Goal: Information Seeking & Learning: Check status

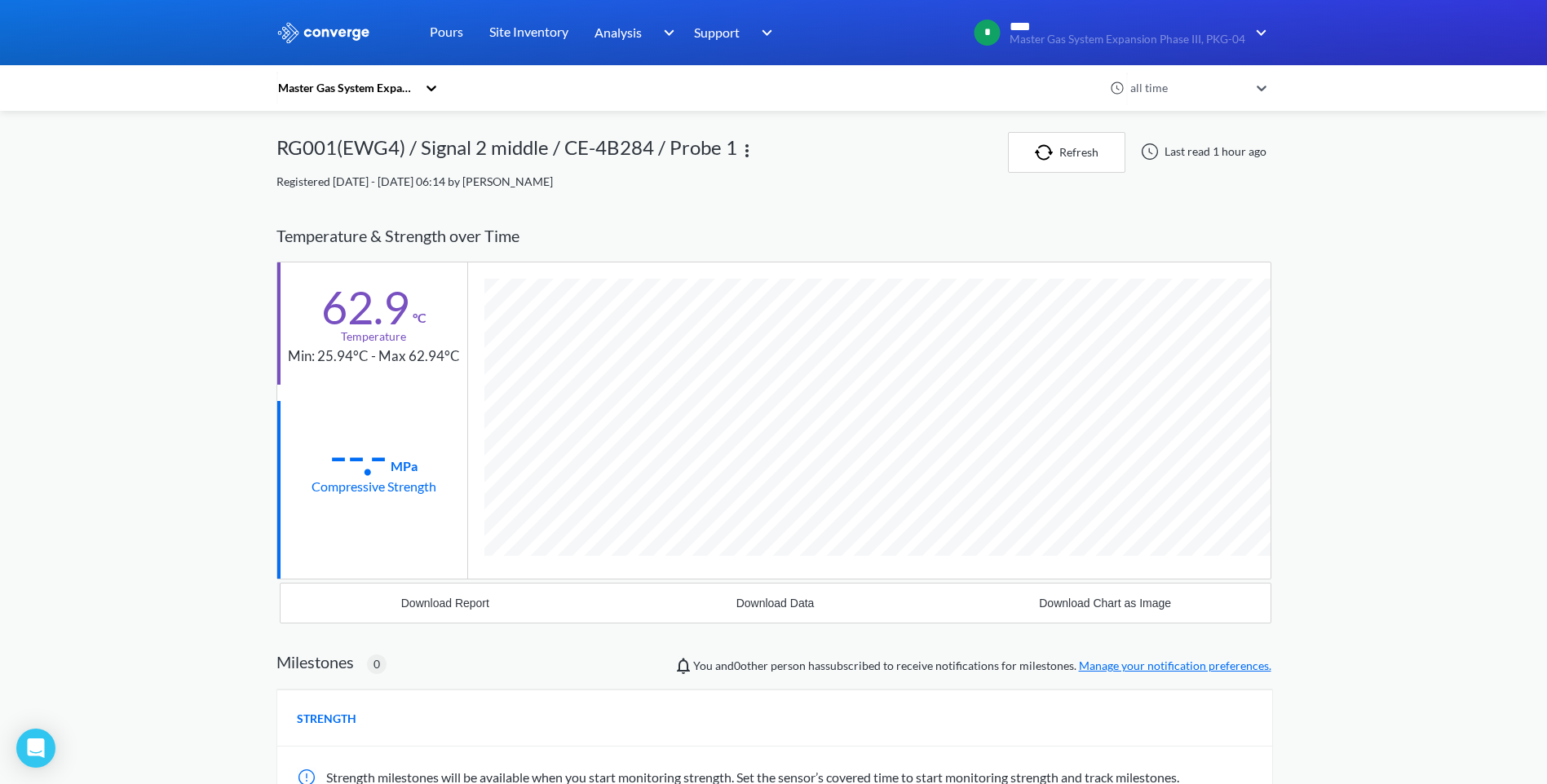
scroll to position [892, 995]
drag, startPoint x: 0, startPoint y: 0, endPoint x: 459, endPoint y: 28, distance: 459.9
click at [459, 28] on link "Pours" at bounding box center [447, 32] width 34 height 65
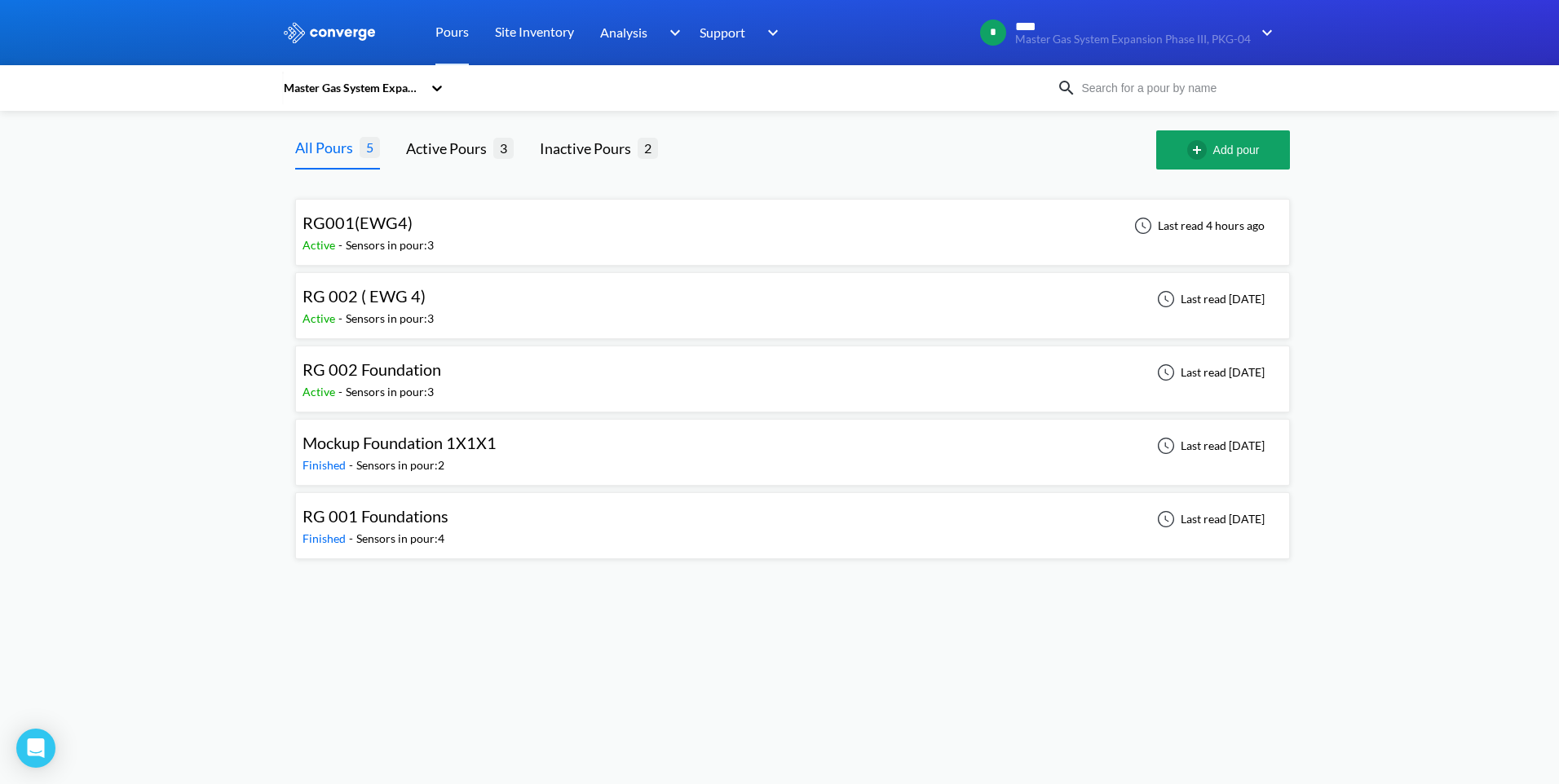
click at [540, 290] on div "RG 002 ( EWG 4) Active - Sensors in pour: 3 Last read [DATE]" at bounding box center [792, 305] width 980 height 52
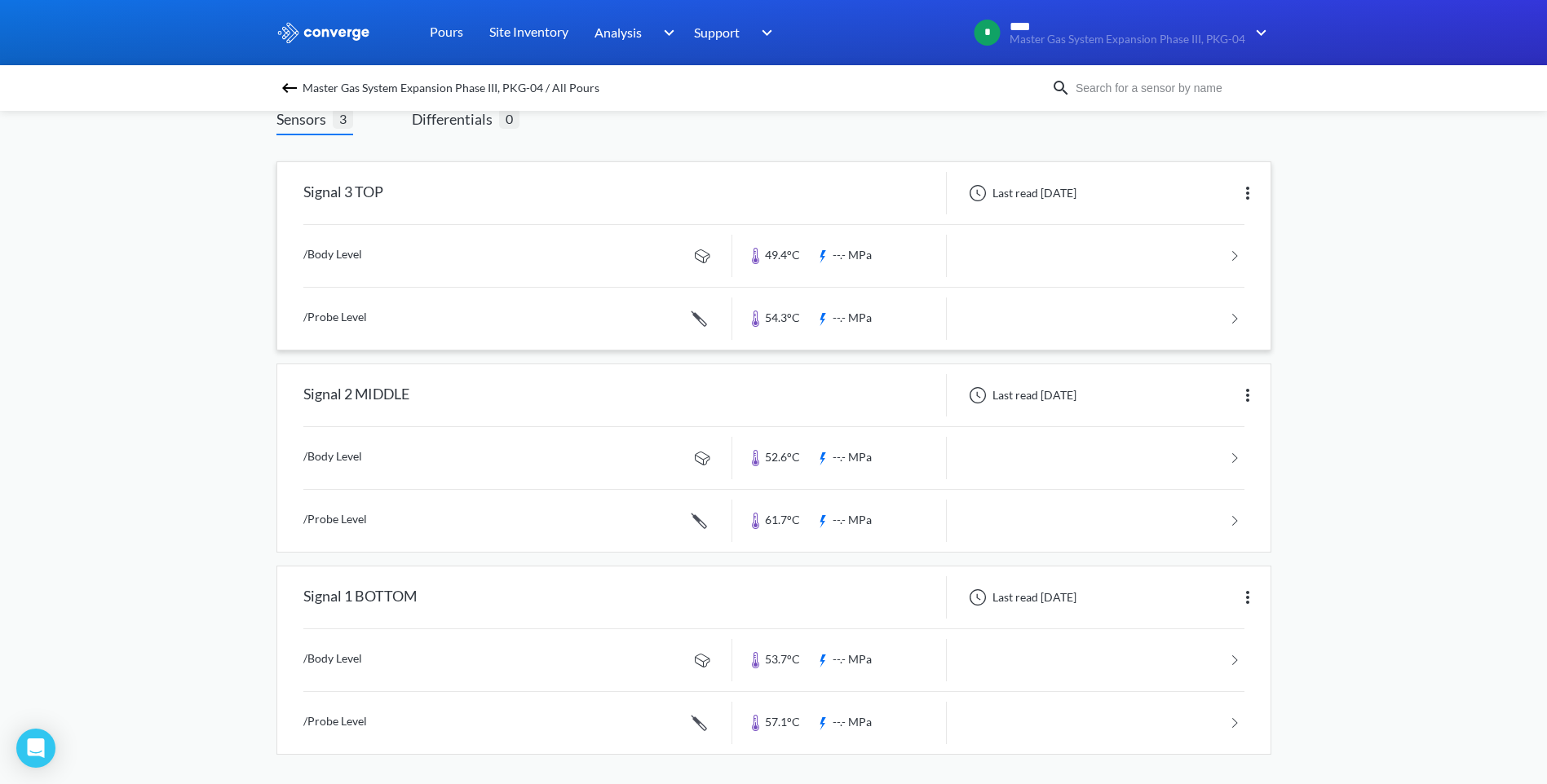
scroll to position [113, 0]
click at [777, 517] on link at bounding box center [774, 518] width 942 height 62
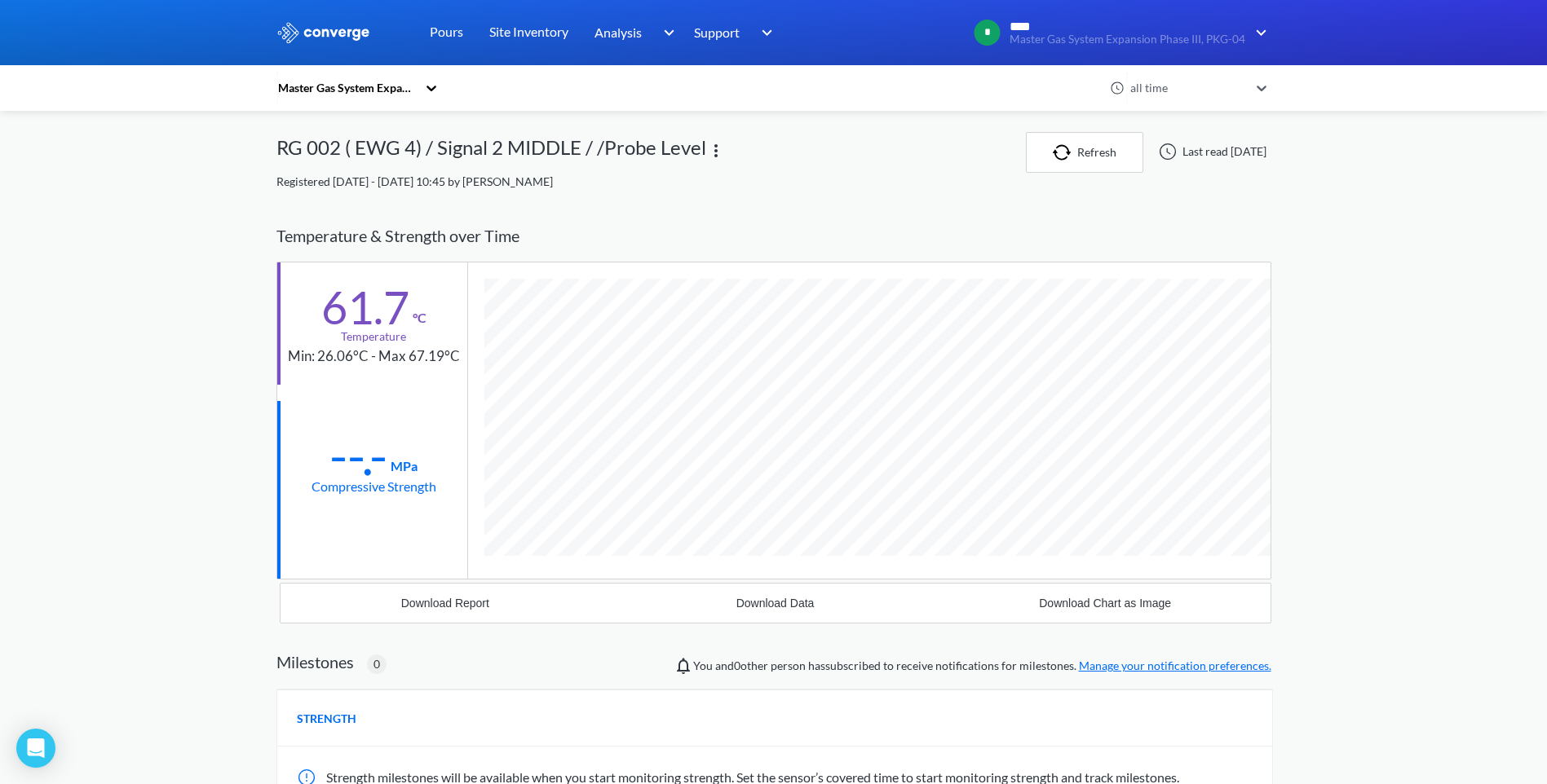
scroll to position [892, 995]
click at [1362, 405] on div "MENU Master Gas System Expansion Phase III, PKG-04 Pours Site Inventory Analysi…" at bounding box center [773, 518] width 1547 height 1035
click at [437, 34] on link "Pours" at bounding box center [447, 32] width 34 height 65
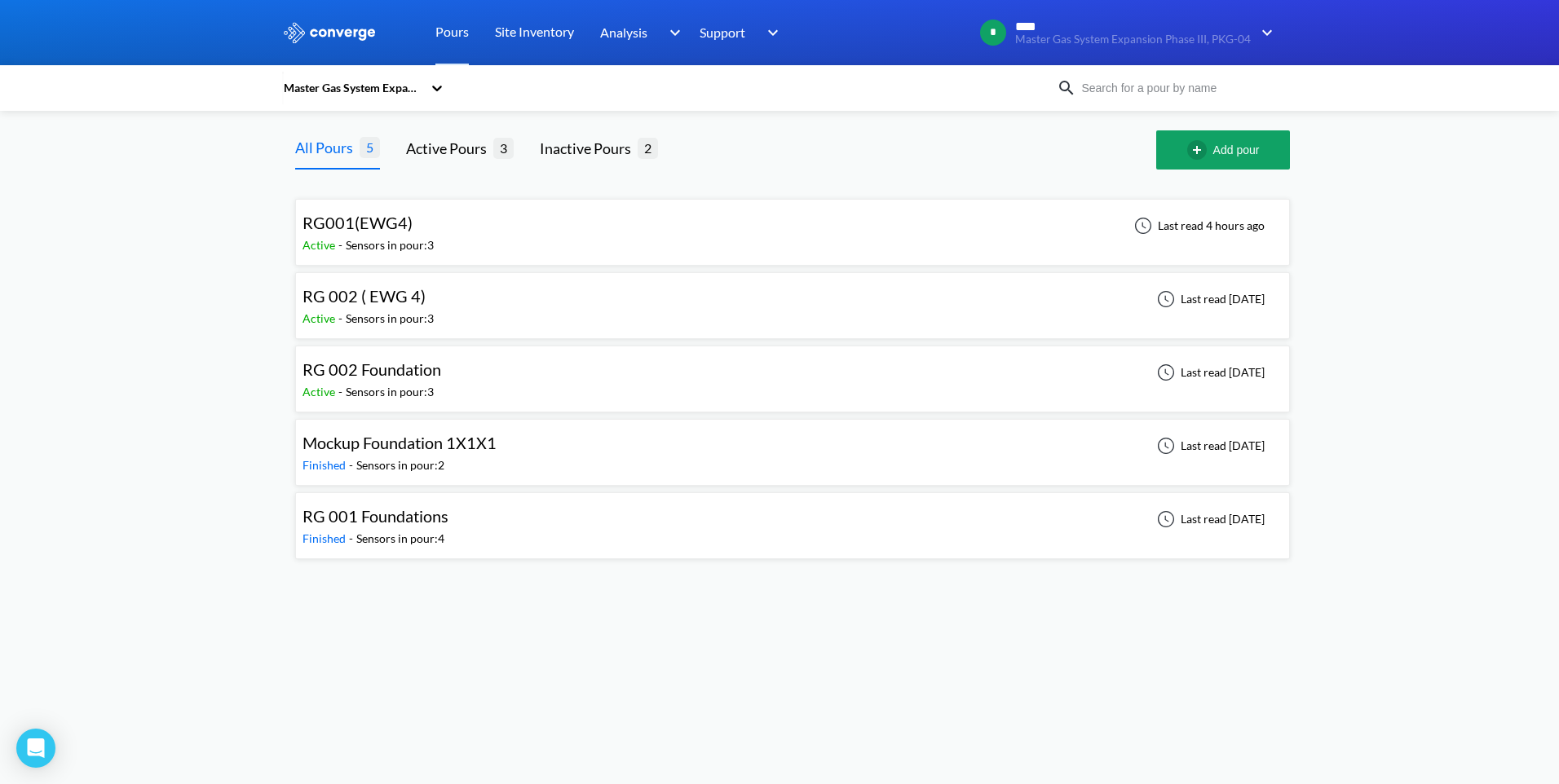
click at [442, 232] on div "RG001(EWG4) Active - Sensors in pour: 3 Last read 4 hours ago" at bounding box center [792, 232] width 980 height 52
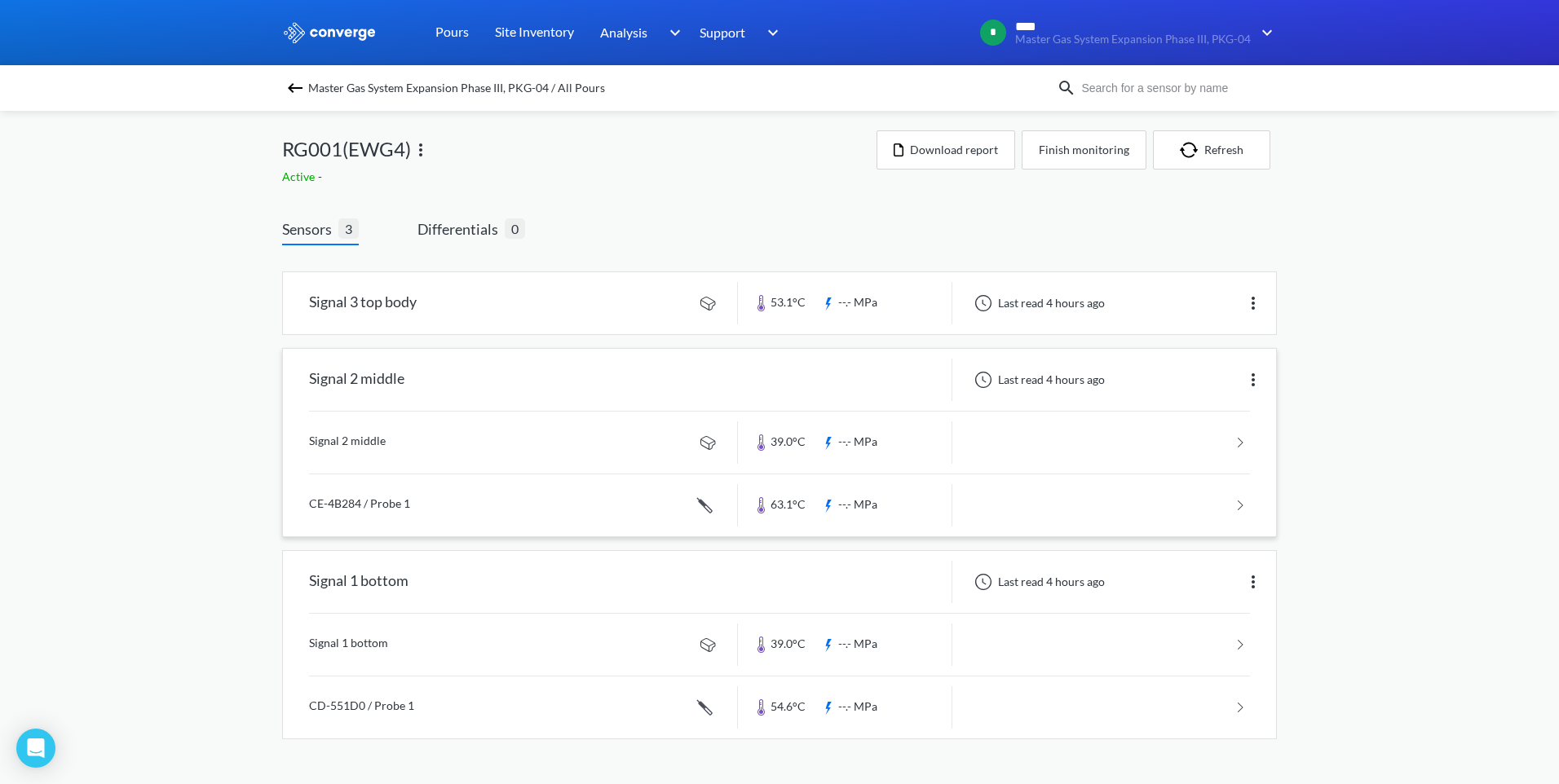
click at [778, 496] on link at bounding box center [780, 505] width 941 height 62
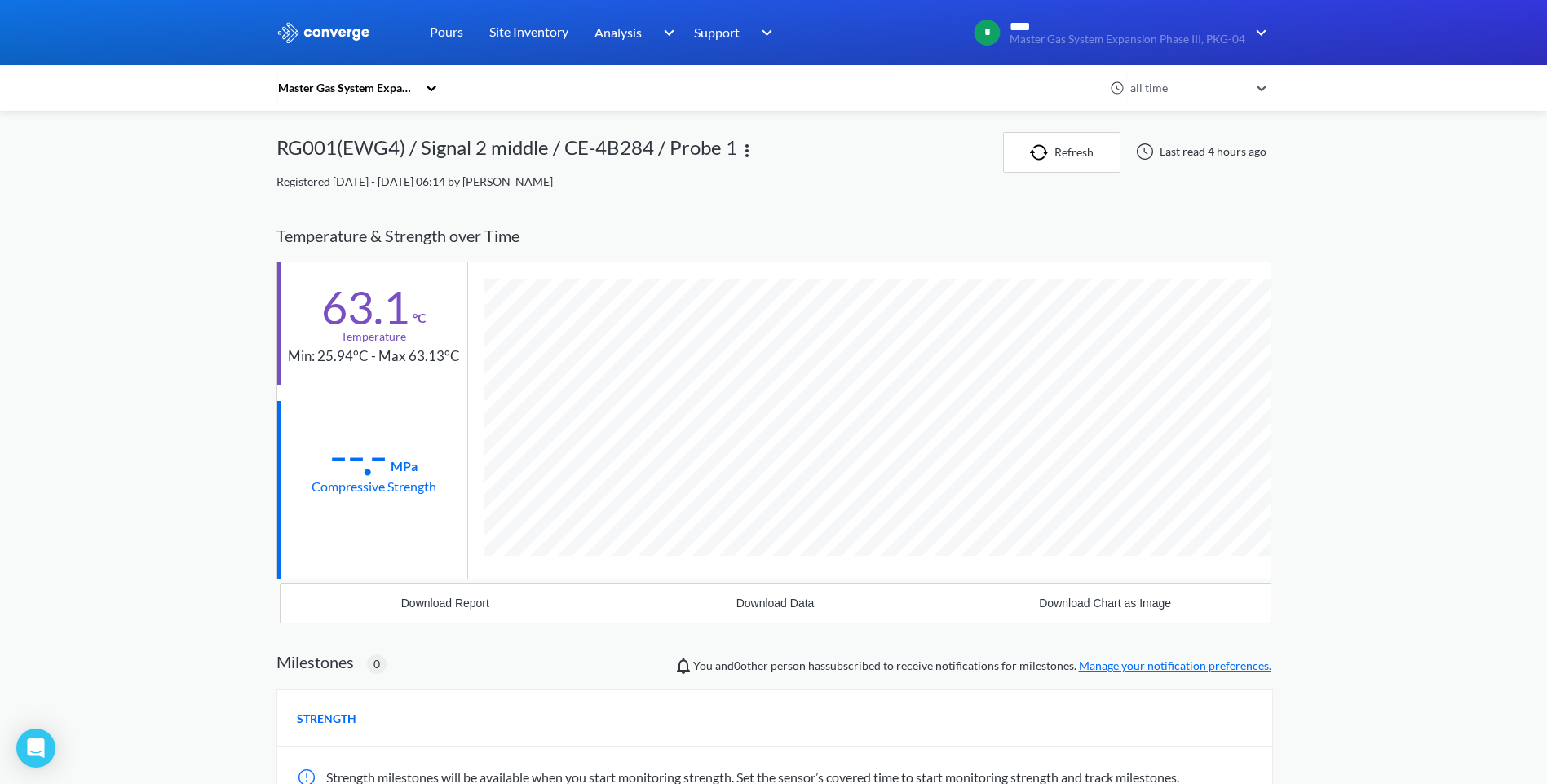
scroll to position [892, 995]
click at [1366, 403] on div "MENU Master Gas System Expansion Phase III, PKG-04 Pours Site Inventory Analysi…" at bounding box center [773, 518] width 1547 height 1035
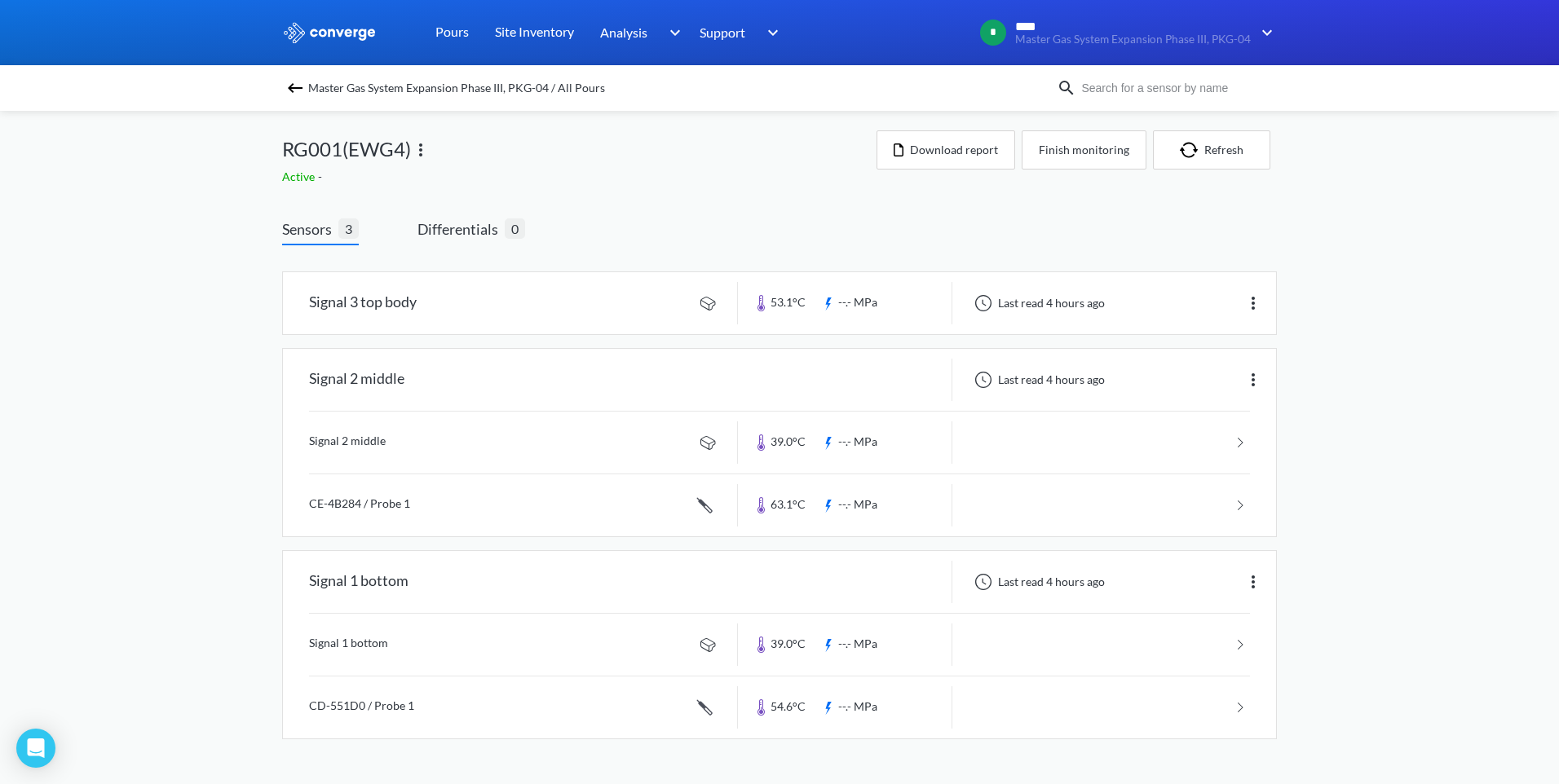
click at [246, 246] on div "MENU Master Gas System Expansion Phase III, PKG-04 Pours Site Inventory Analysi…" at bounding box center [780, 386] width 1559 height 772
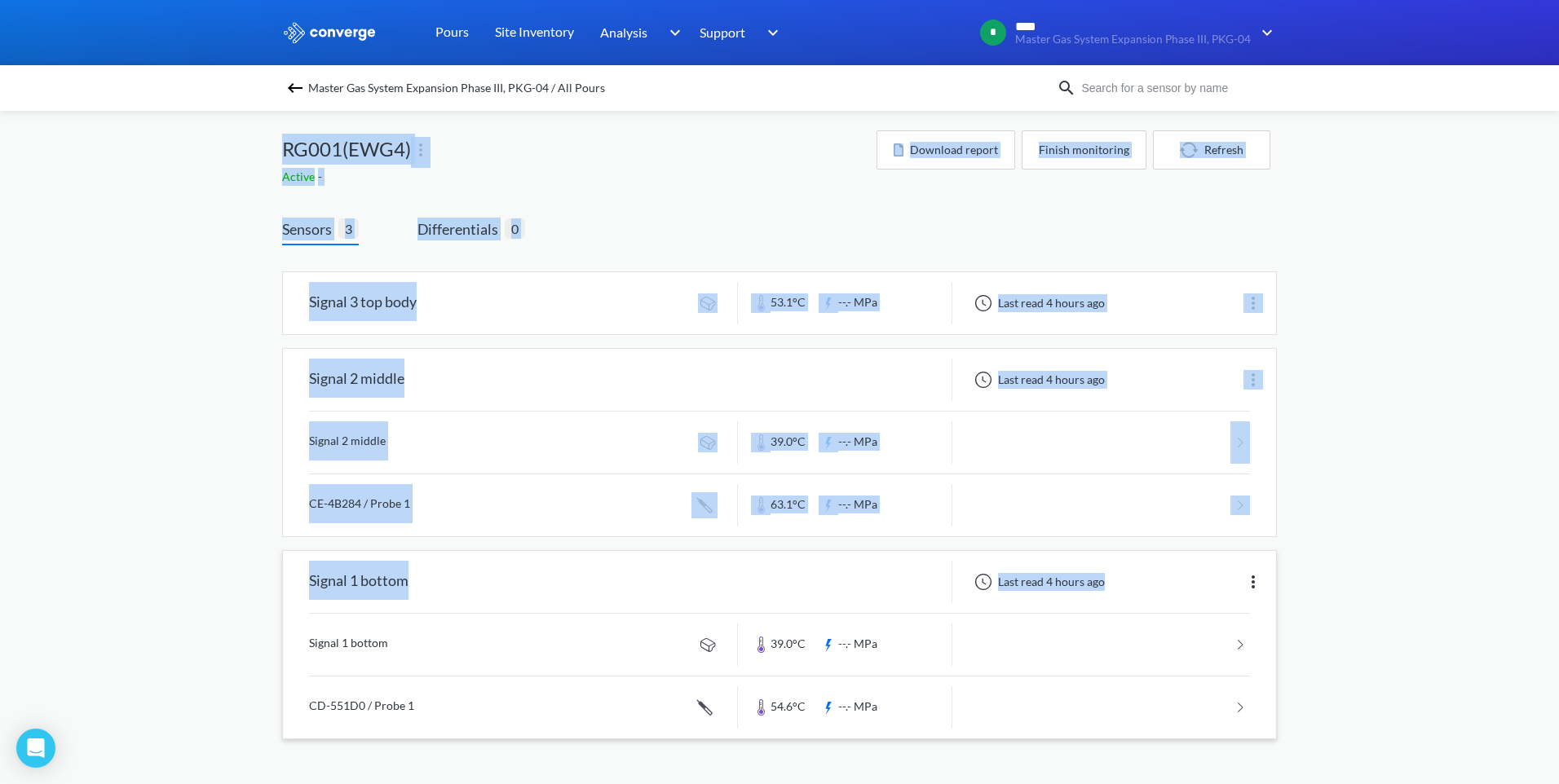
drag, startPoint x: 256, startPoint y: 136, endPoint x: 1129, endPoint y: 597, distance: 987.2
click at [1129, 597] on div "MENU Master Gas System Expansion Phase III, PKG-04 Pours Site Inventory Analysi…" at bounding box center [780, 386] width 1559 height 772
drag, startPoint x: 1129, startPoint y: 597, endPoint x: 1324, endPoint y: 543, distance: 202.3
click at [1324, 543] on div "MENU Master Gas System Expansion Phase III, PKG-04 Pours Site Inventory Analysi…" at bounding box center [780, 386] width 1559 height 772
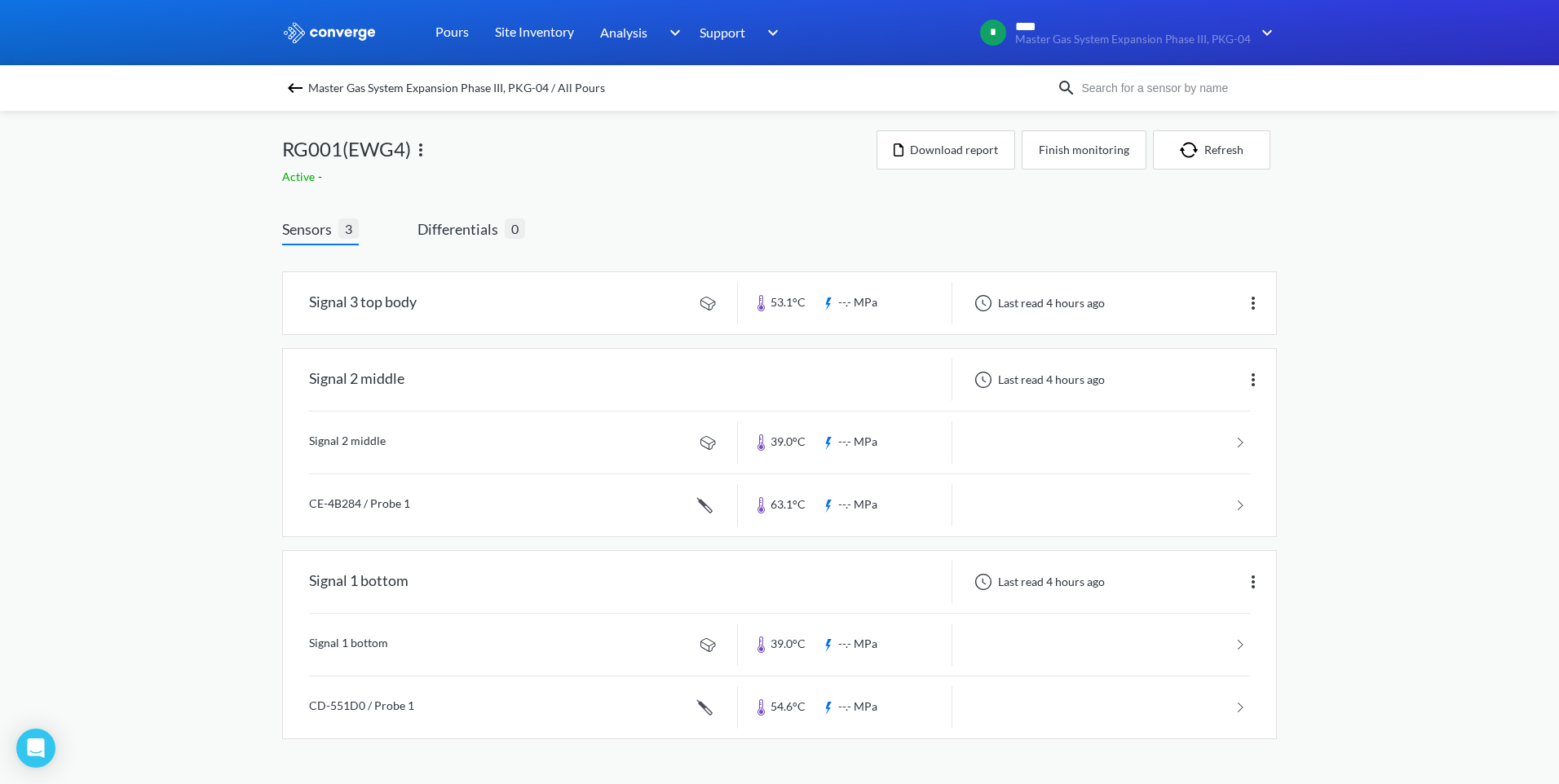
click at [518, 184] on div "Active -" at bounding box center [580, 176] width 595 height 18
drag, startPoint x: 264, startPoint y: 263, endPoint x: 370, endPoint y: 340, distance: 131.0
click at [370, 340] on div "MENU Master Gas System Expansion Phase III, PKG-04 Pours Site Inventory Analysi…" at bounding box center [780, 386] width 1559 height 772
drag, startPoint x: 370, startPoint y: 340, endPoint x: 550, endPoint y: 249, distance: 201.7
click at [550, 249] on div "Signal 3 top body 53.1°C --.- MPa Last read 4 hours ago Signal 2 middle Last re…" at bounding box center [780, 509] width 995 height 527
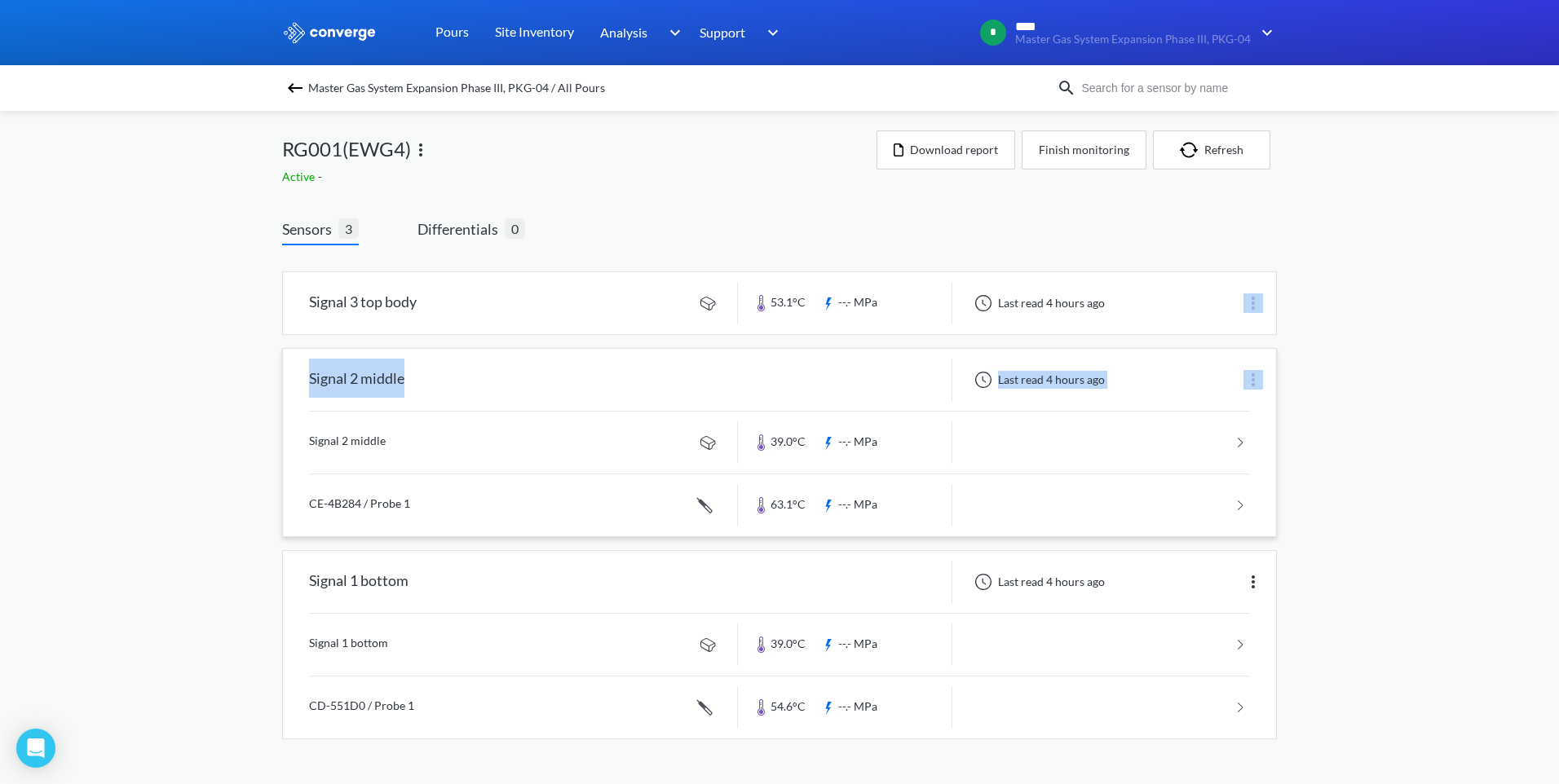
drag, startPoint x: 1335, startPoint y: 271, endPoint x: 959, endPoint y: 448, distance: 415.6
click at [959, 448] on div "MENU Master Gas System Expansion Phase III, PKG-04 Pours Site Inventory Analysi…" at bounding box center [780, 386] width 1559 height 772
click at [320, 256] on div "Signal 3 top body 53.1°C --.- MPa Last read 4 hours ago Signal 2 middle Last re…" at bounding box center [780, 509] width 995 height 527
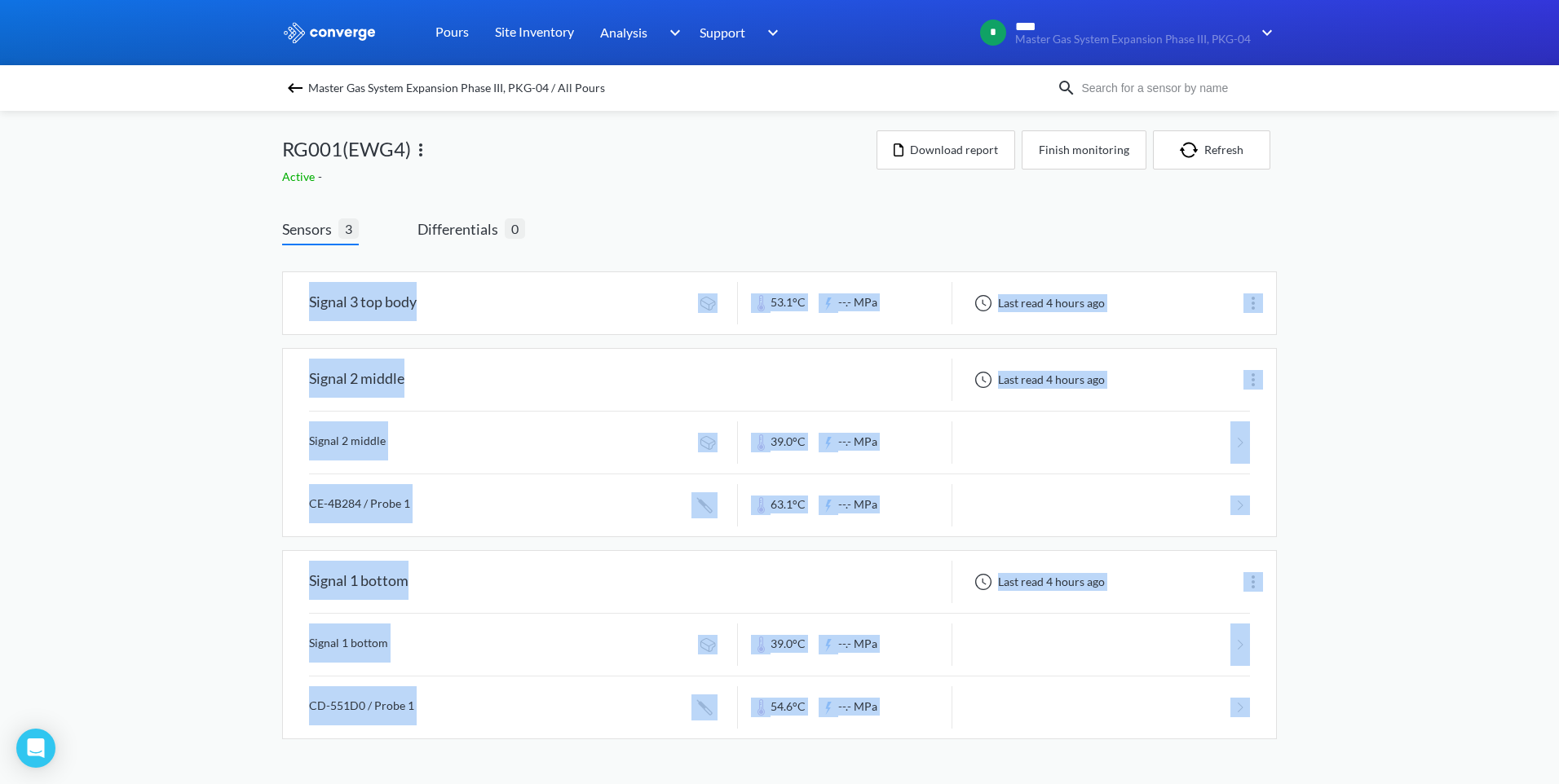
drag, startPoint x: 292, startPoint y: 262, endPoint x: 1292, endPoint y: 731, distance: 1104.5
click at [1292, 731] on div "MENU Master Gas System Expansion Phase III, PKG-04 Pours Site Inventory Analysi…" at bounding box center [780, 386] width 1559 height 772
drag, startPoint x: 1292, startPoint y: 731, endPoint x: 1341, endPoint y: 537, distance: 200.1
click at [1341, 537] on div "MENU Master Gas System Expansion Phase III, PKG-04 Pours Site Inventory Analysi…" at bounding box center [780, 386] width 1559 height 772
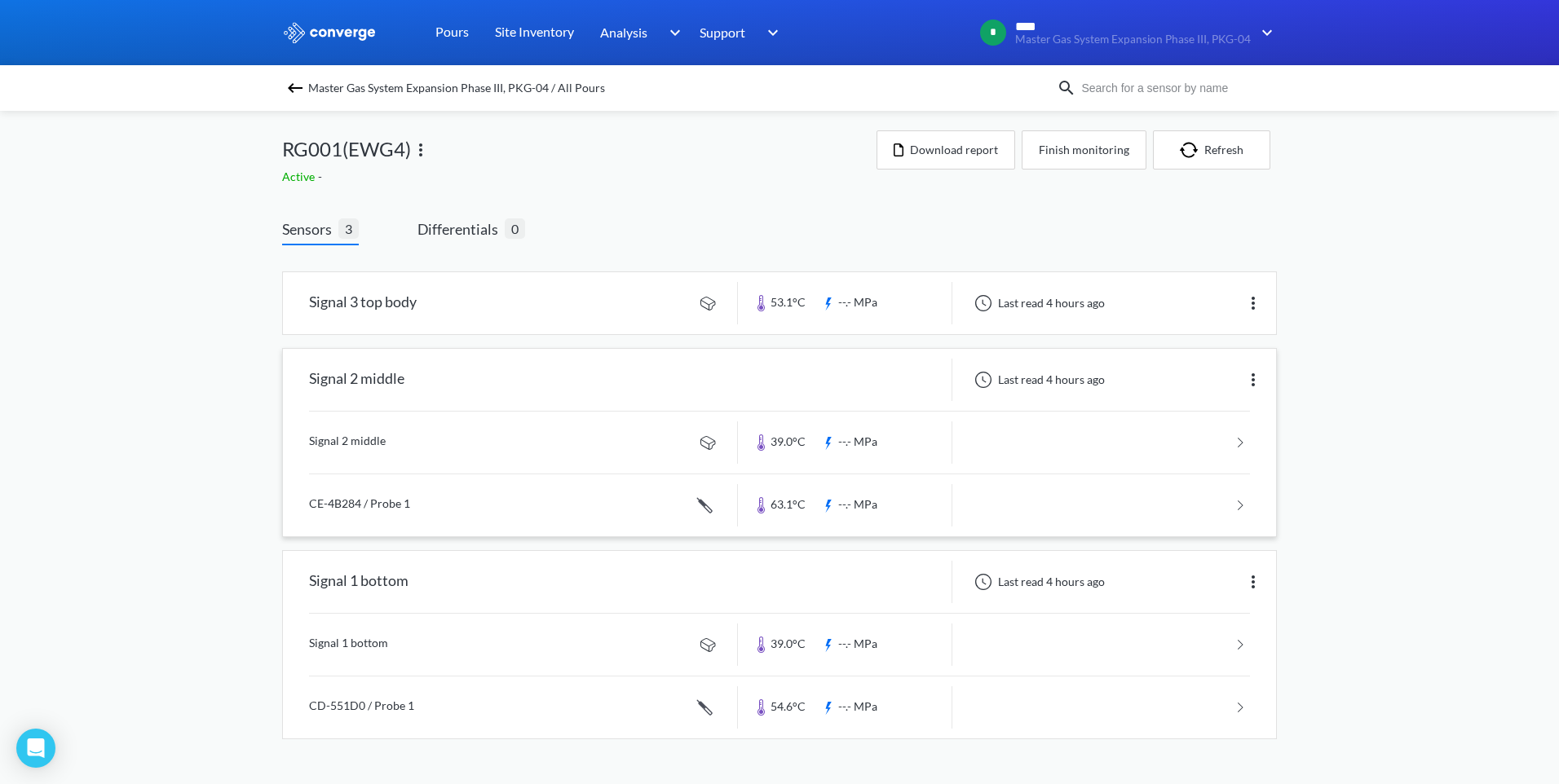
click at [832, 501] on link at bounding box center [780, 505] width 941 height 62
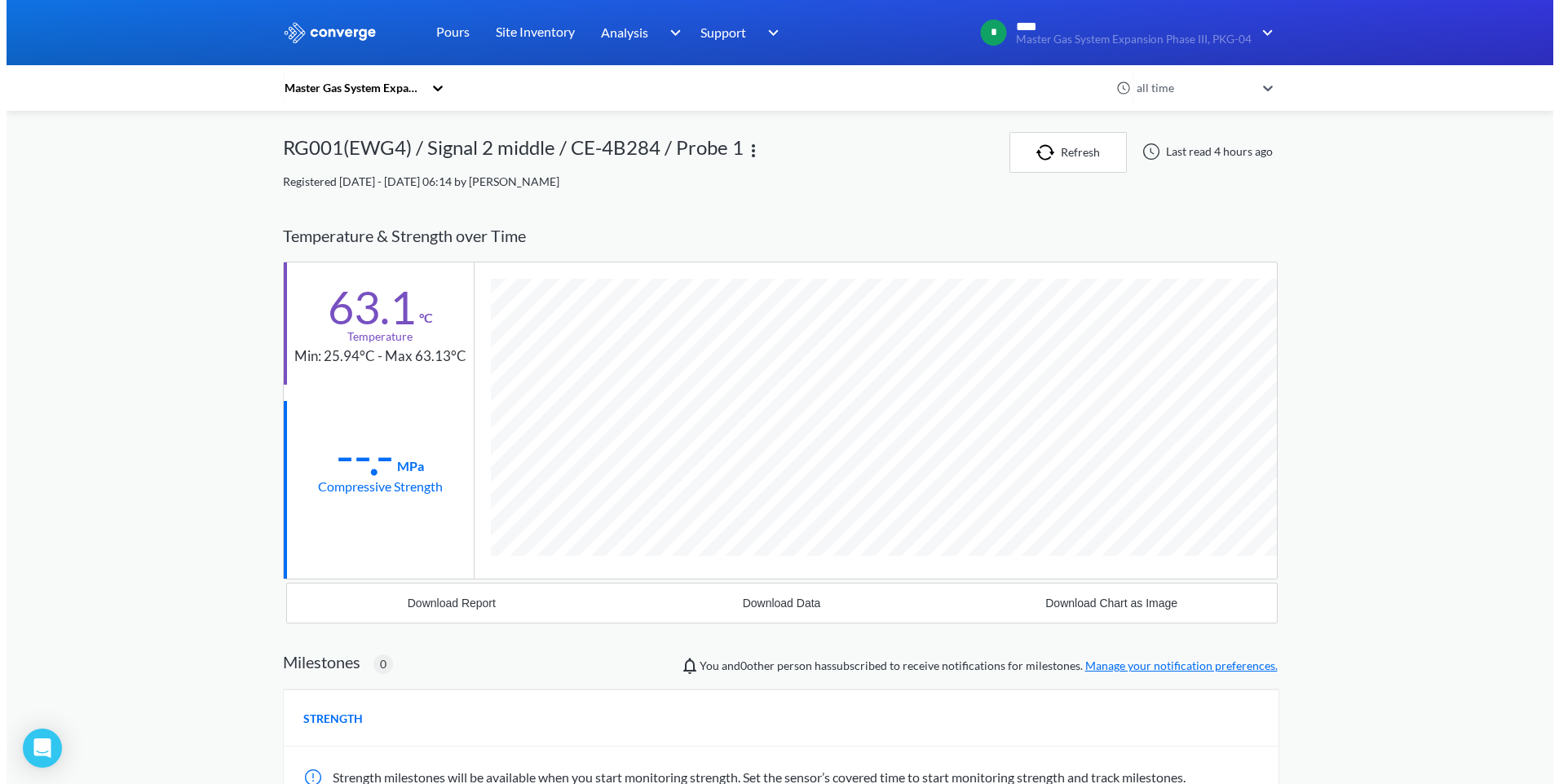
scroll to position [892, 995]
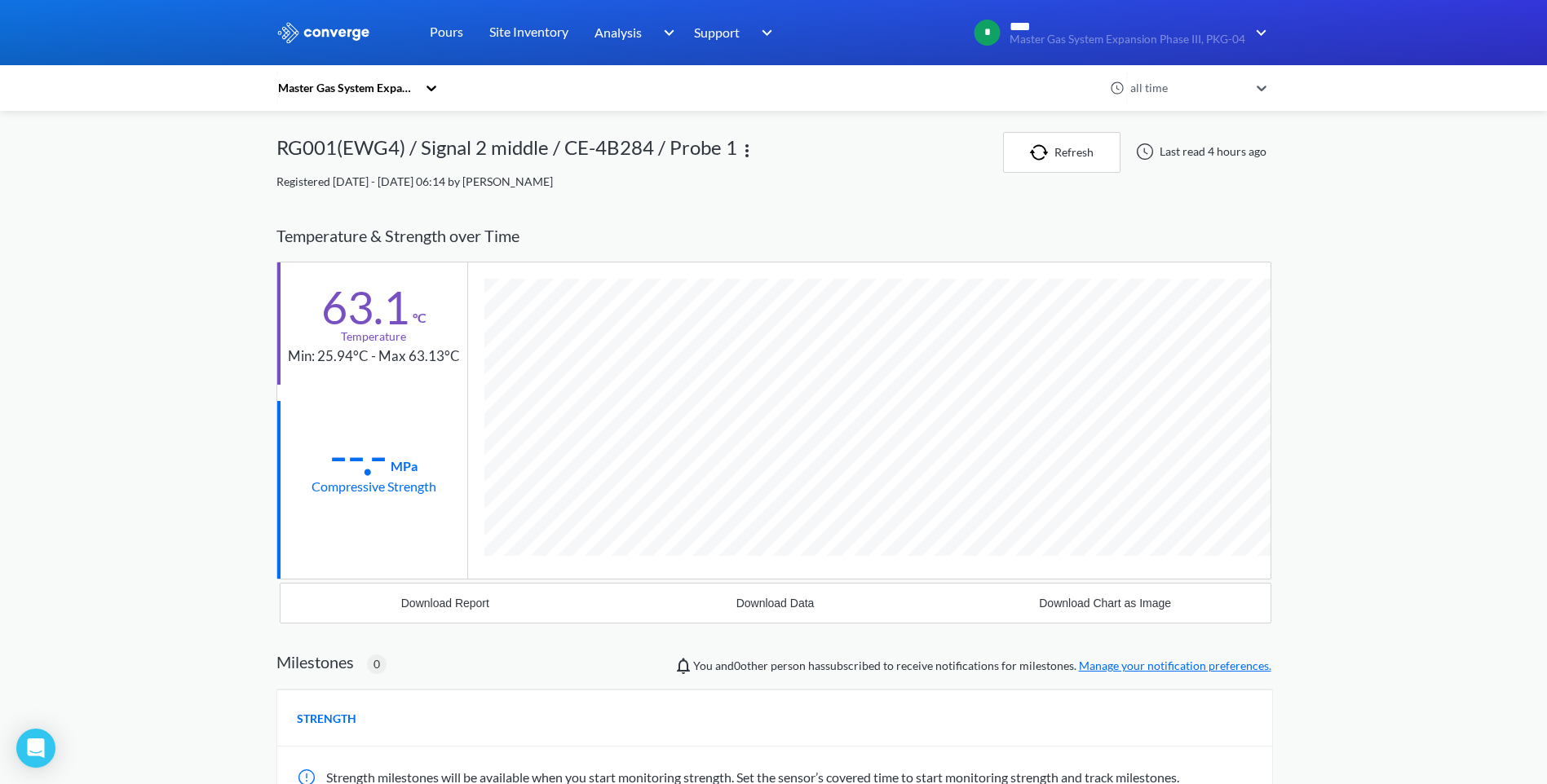
click at [1302, 326] on div "MENU Master Gas System Expansion Phase III, PKG-04 Pours Site Inventory Analysi…" at bounding box center [773, 518] width 1547 height 1035
click at [452, 27] on link "Pours" at bounding box center [447, 32] width 34 height 65
